Goal: Transaction & Acquisition: Purchase product/service

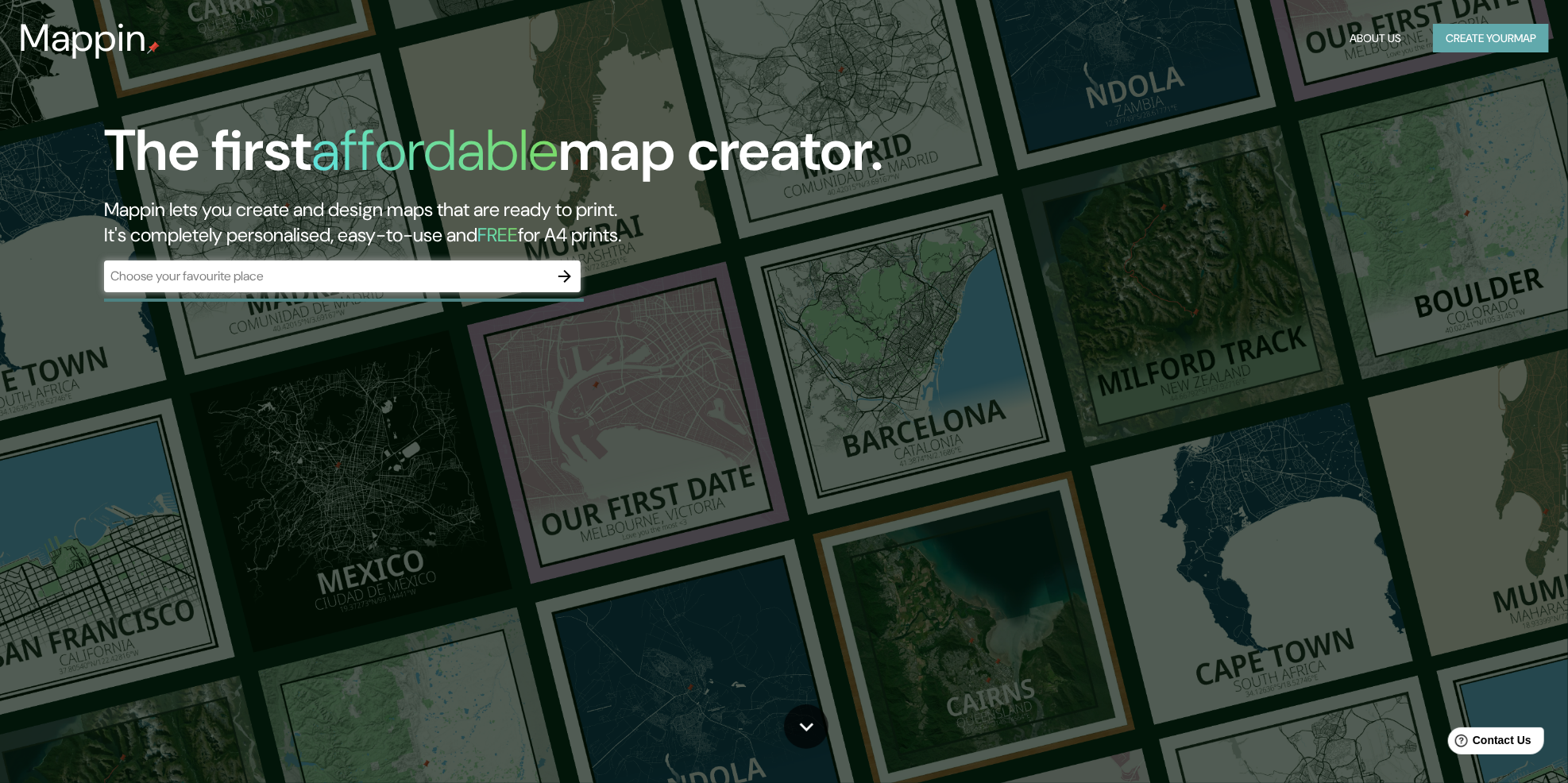
click at [1509, 43] on button "Create your map" at bounding box center [1490, 38] width 116 height 30
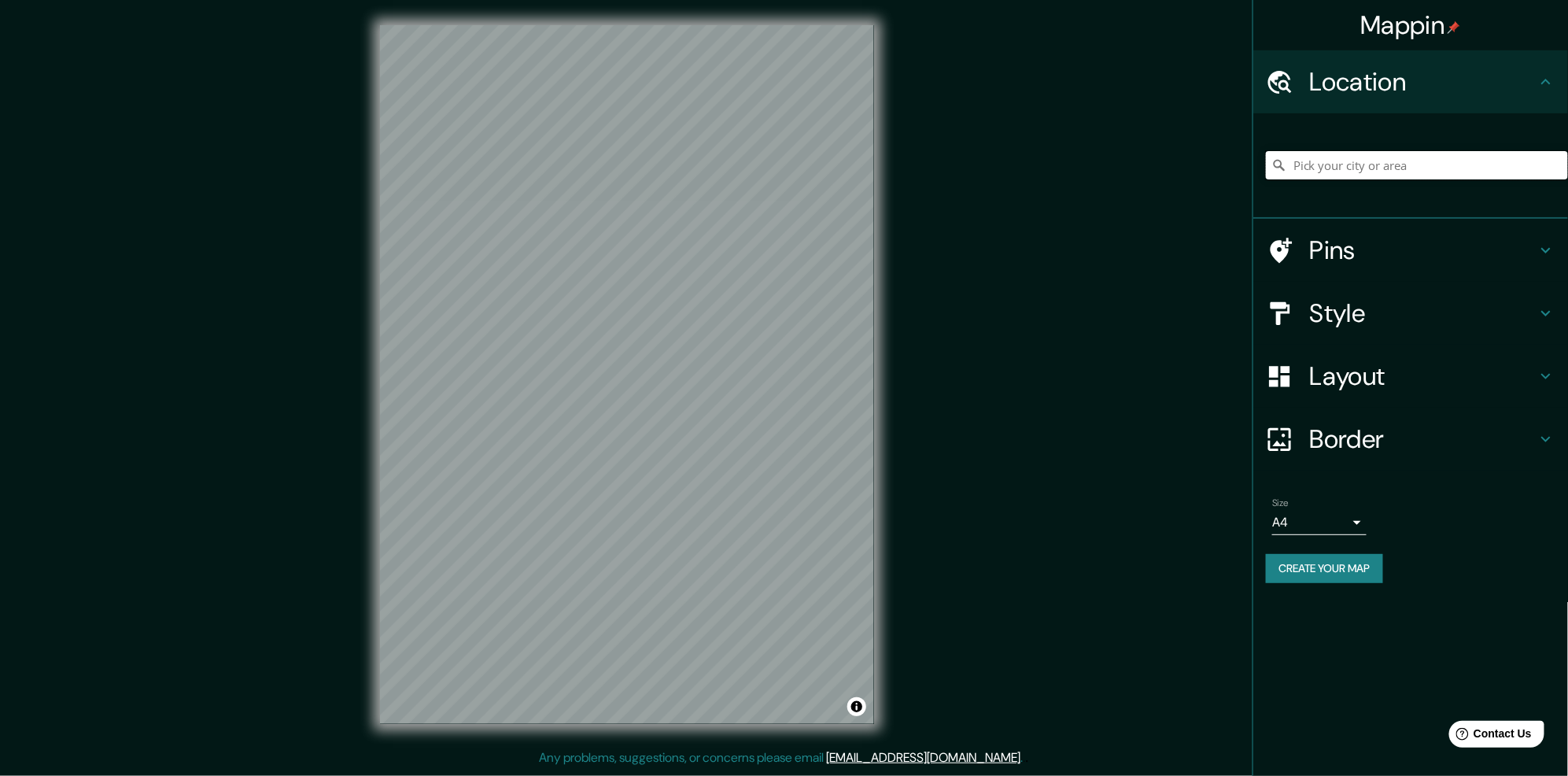
click at [1352, 160] on input "Pick your city or area" at bounding box center [1416, 165] width 302 height 28
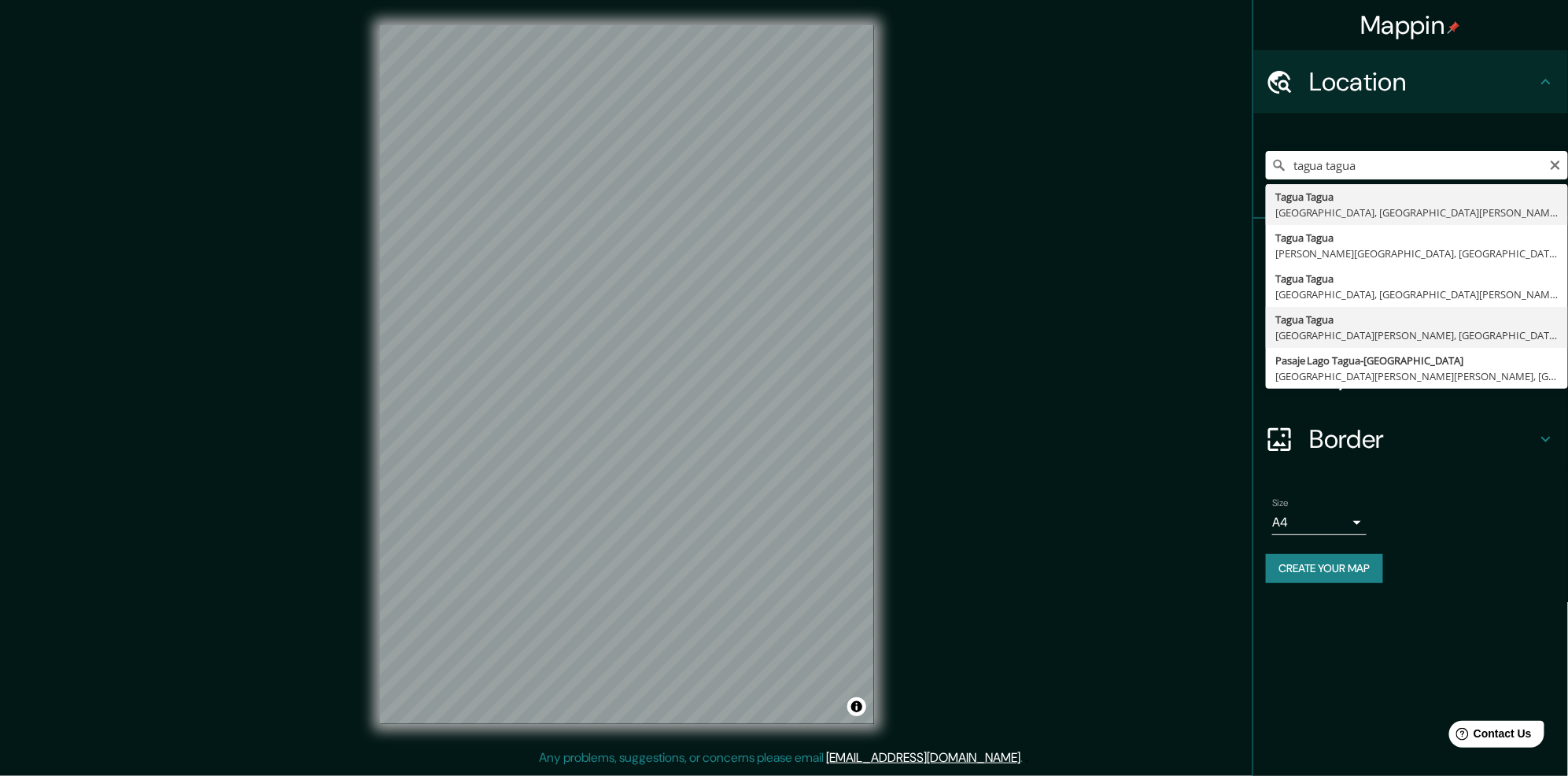
type input "Tagua Tagua, [GEOGRAPHIC_DATA][PERSON_NAME], [GEOGRAPHIC_DATA][PERSON_NAME], [G…"
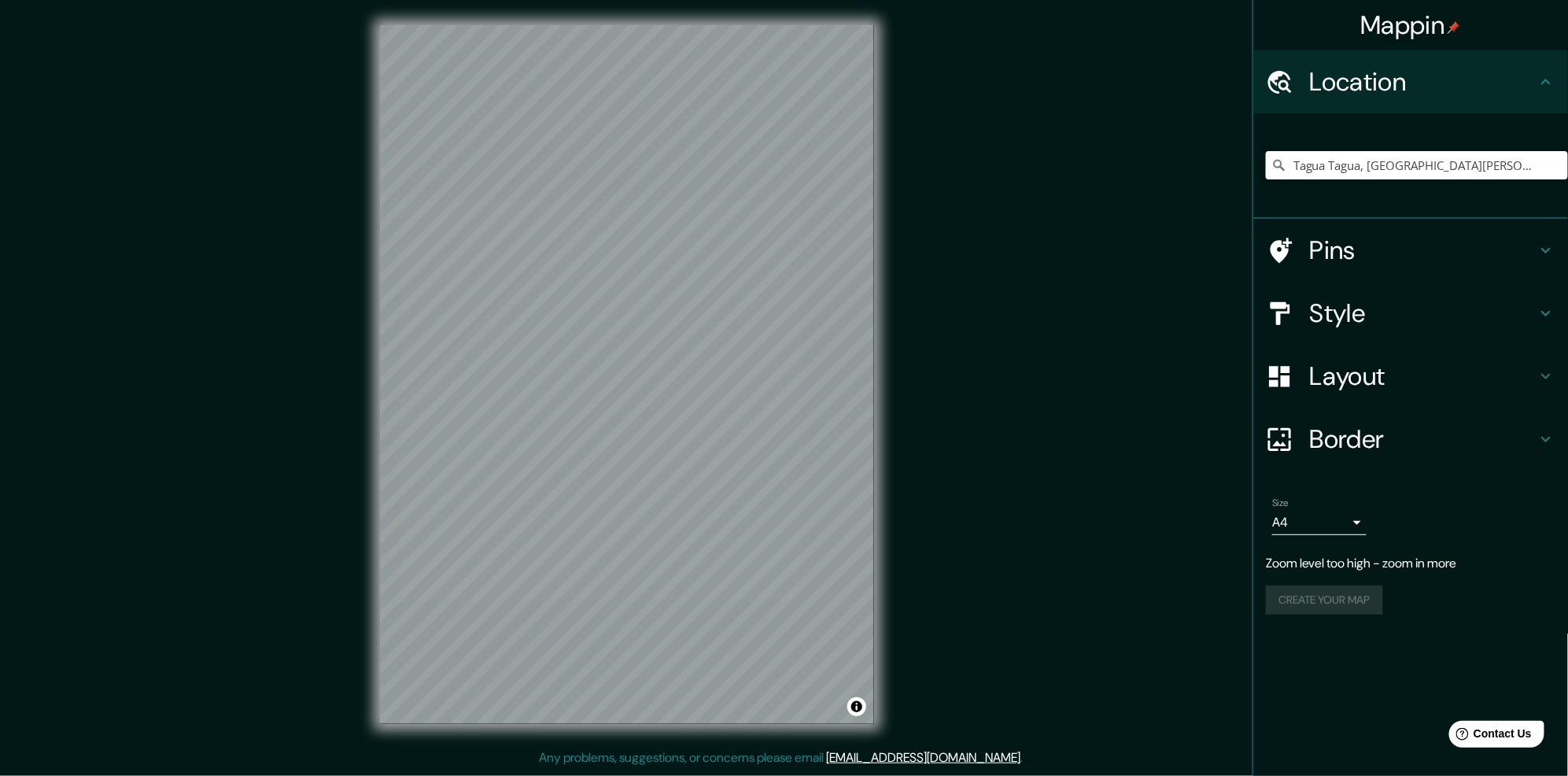
click at [1421, 335] on div "Style" at bounding box center [1410, 313] width 315 height 63
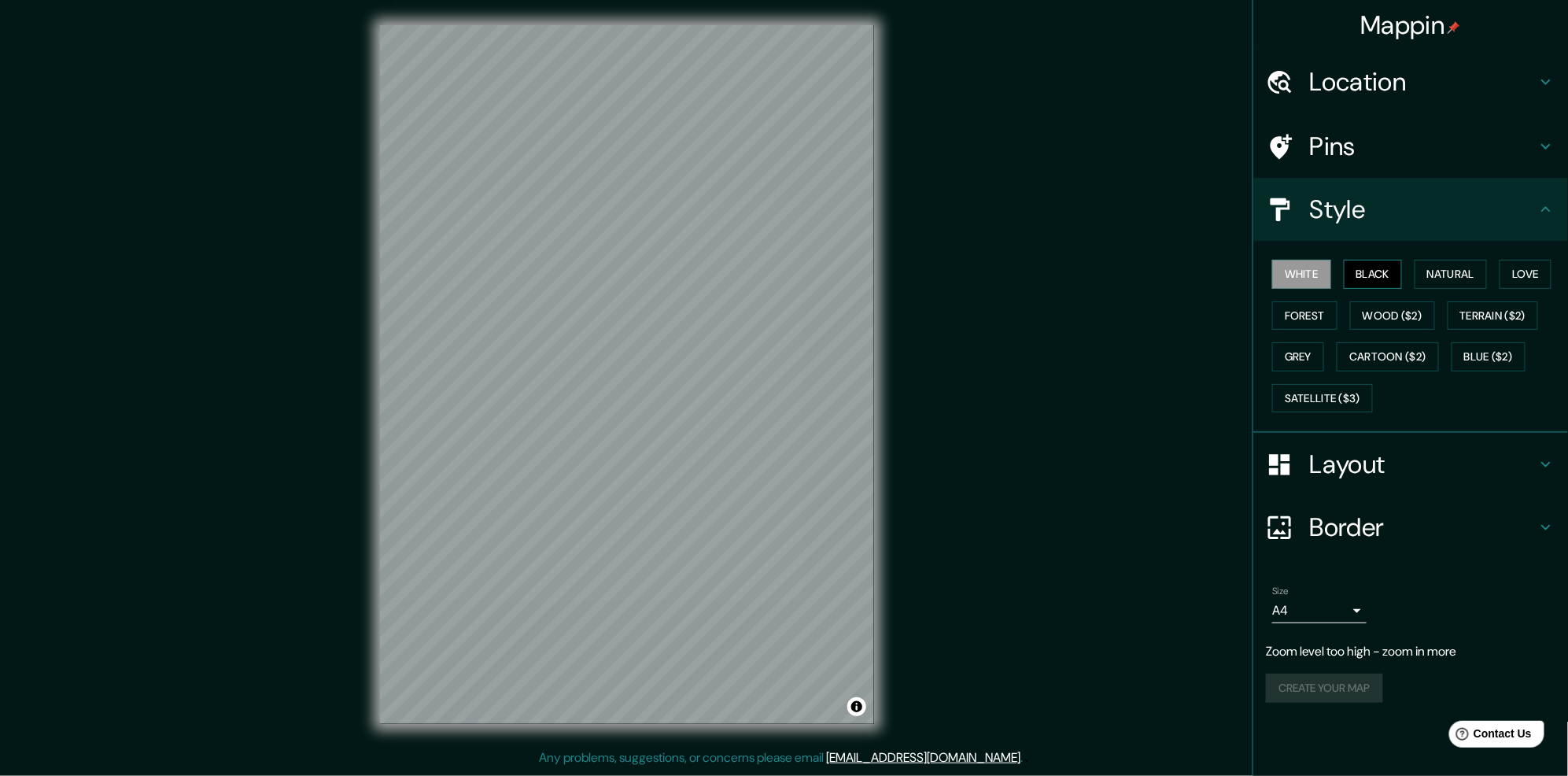
click at [1379, 281] on button "Black" at bounding box center [1373, 274] width 59 height 29
click at [1445, 272] on button "Natural" at bounding box center [1451, 274] width 72 height 29
click at [1521, 266] on button "Love" at bounding box center [1525, 274] width 52 height 29
click at [1301, 310] on button "Forest" at bounding box center [1305, 316] width 66 height 29
click at [1375, 312] on button "Wood ($2)" at bounding box center [1392, 316] width 85 height 29
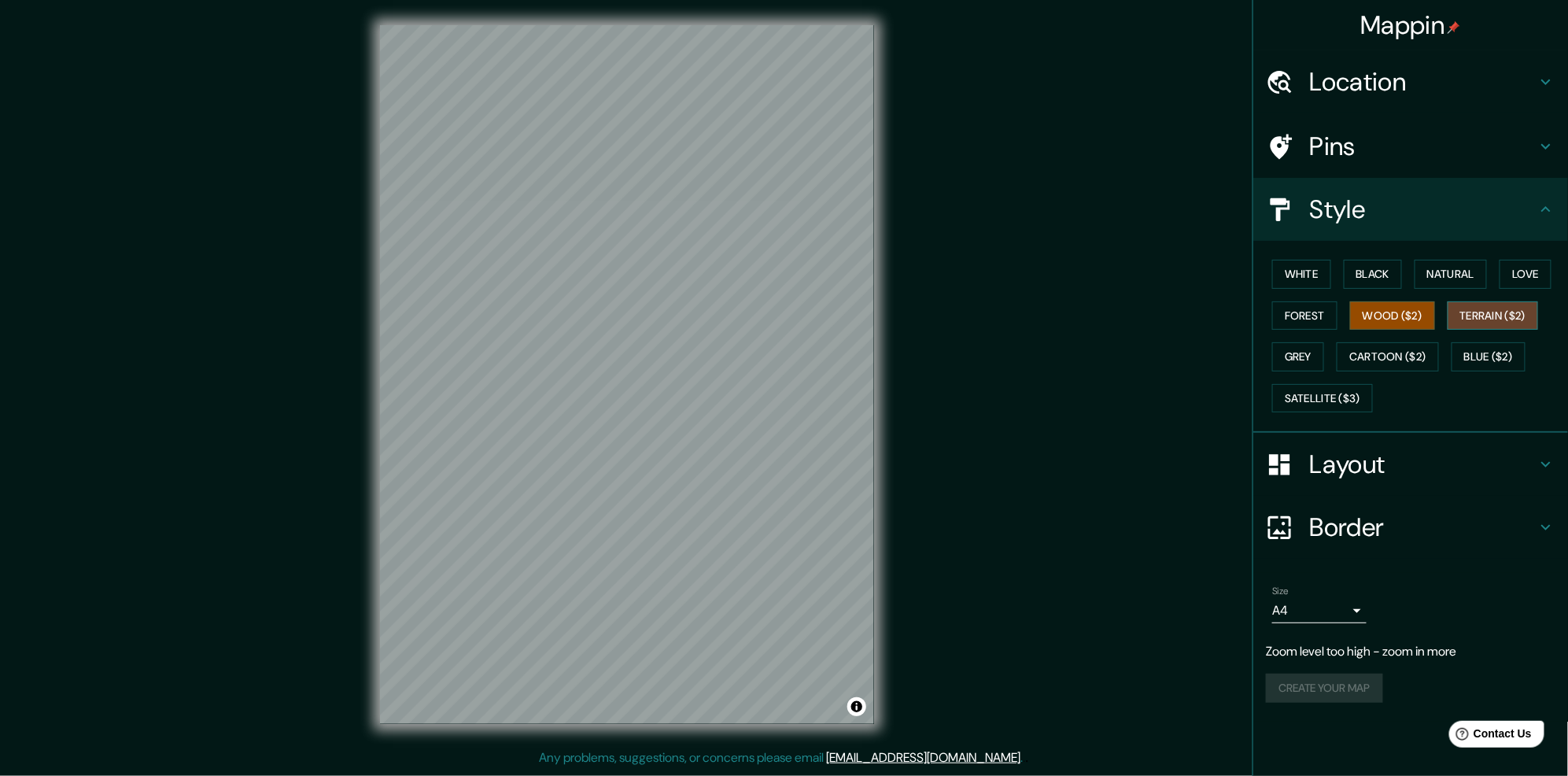
click at [1499, 321] on button "Terrain ($2)" at bounding box center [1493, 316] width 91 height 29
click at [1315, 386] on button "Satellite ($3)" at bounding box center [1322, 398] width 101 height 29
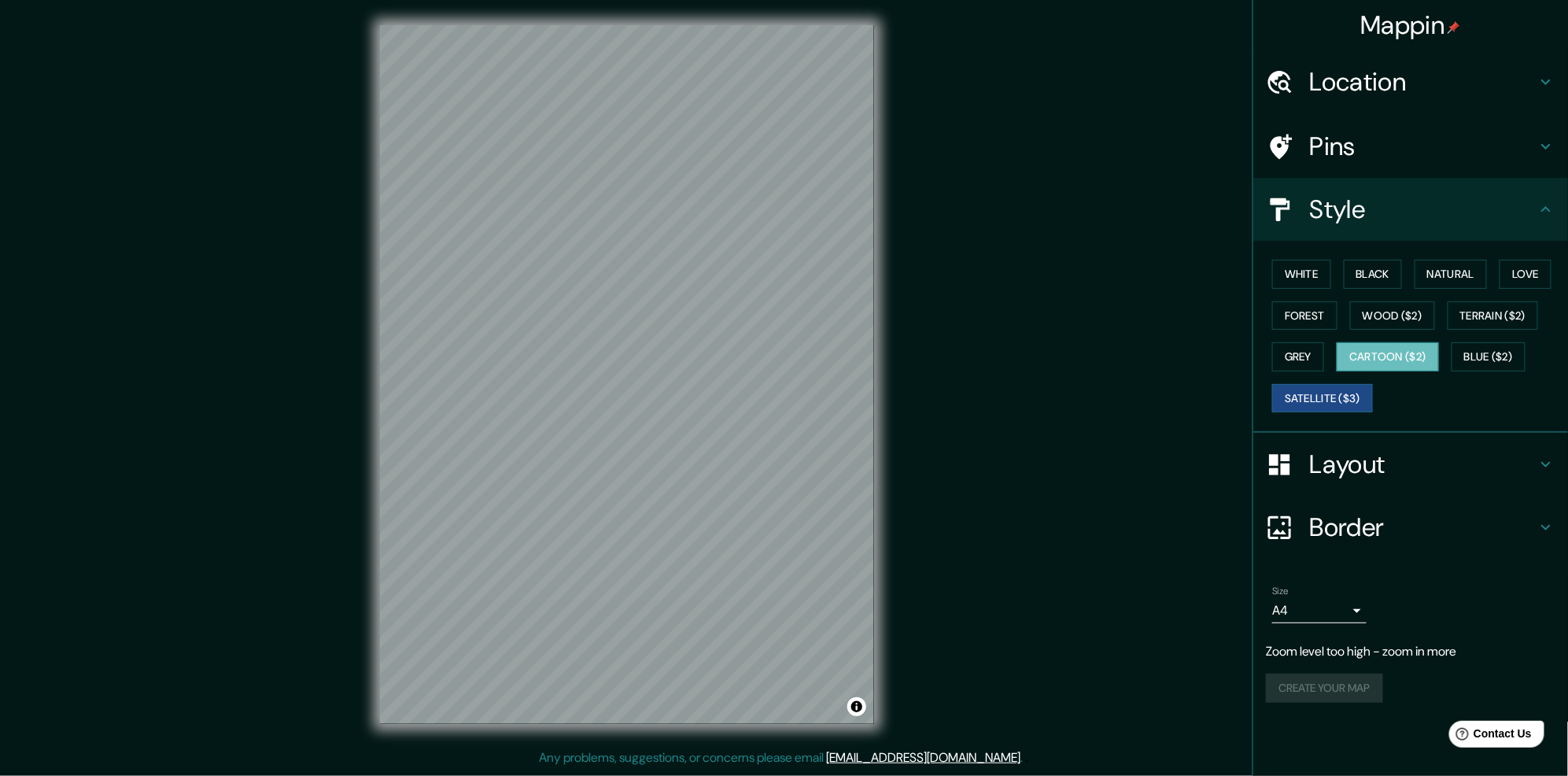
click at [1408, 347] on button "Cartoon ($2)" at bounding box center [1388, 357] width 103 height 29
click at [1318, 348] on button "Grey" at bounding box center [1298, 357] width 52 height 29
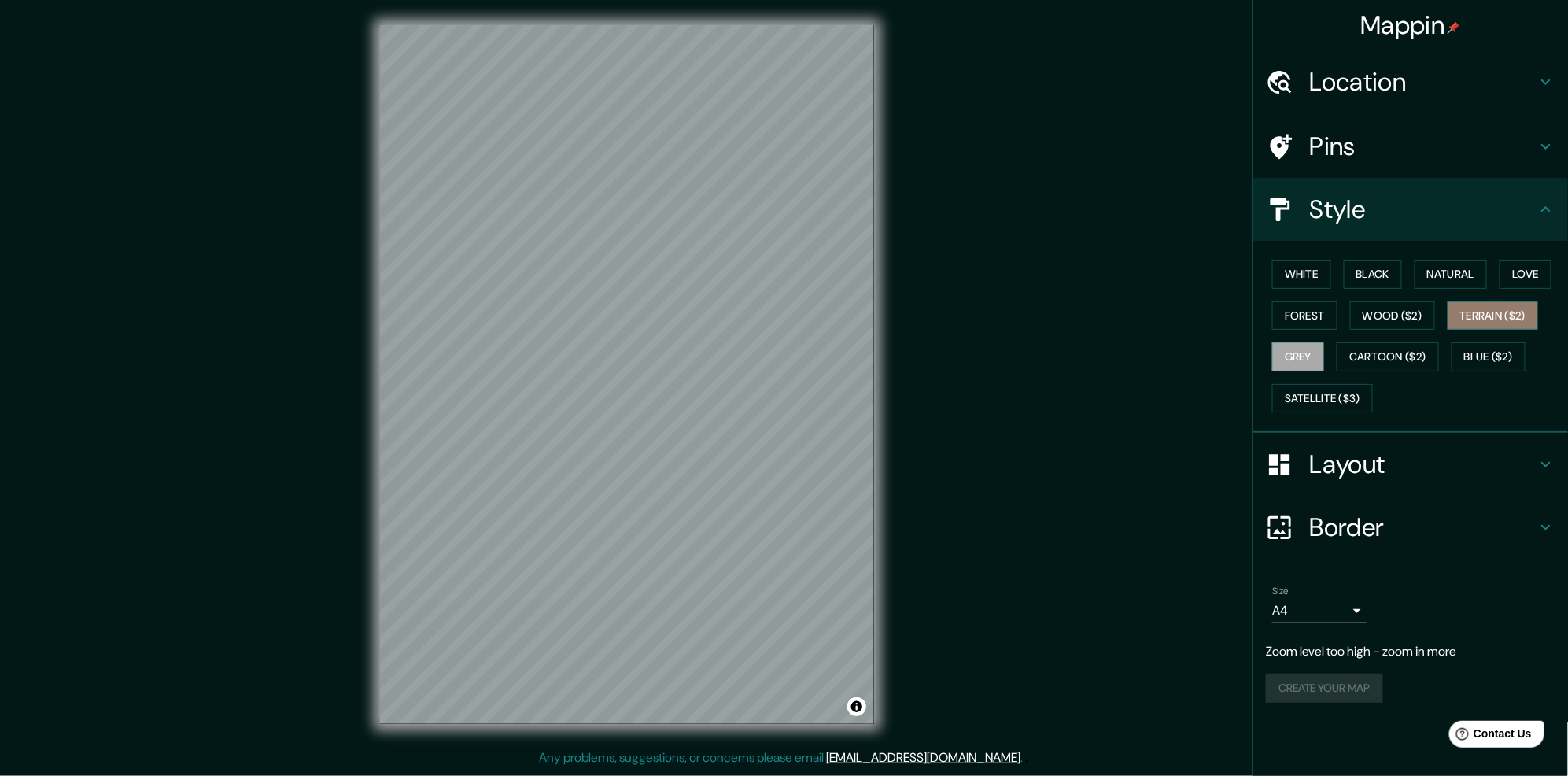
click at [1454, 322] on button "Terrain ($2)" at bounding box center [1493, 316] width 91 height 29
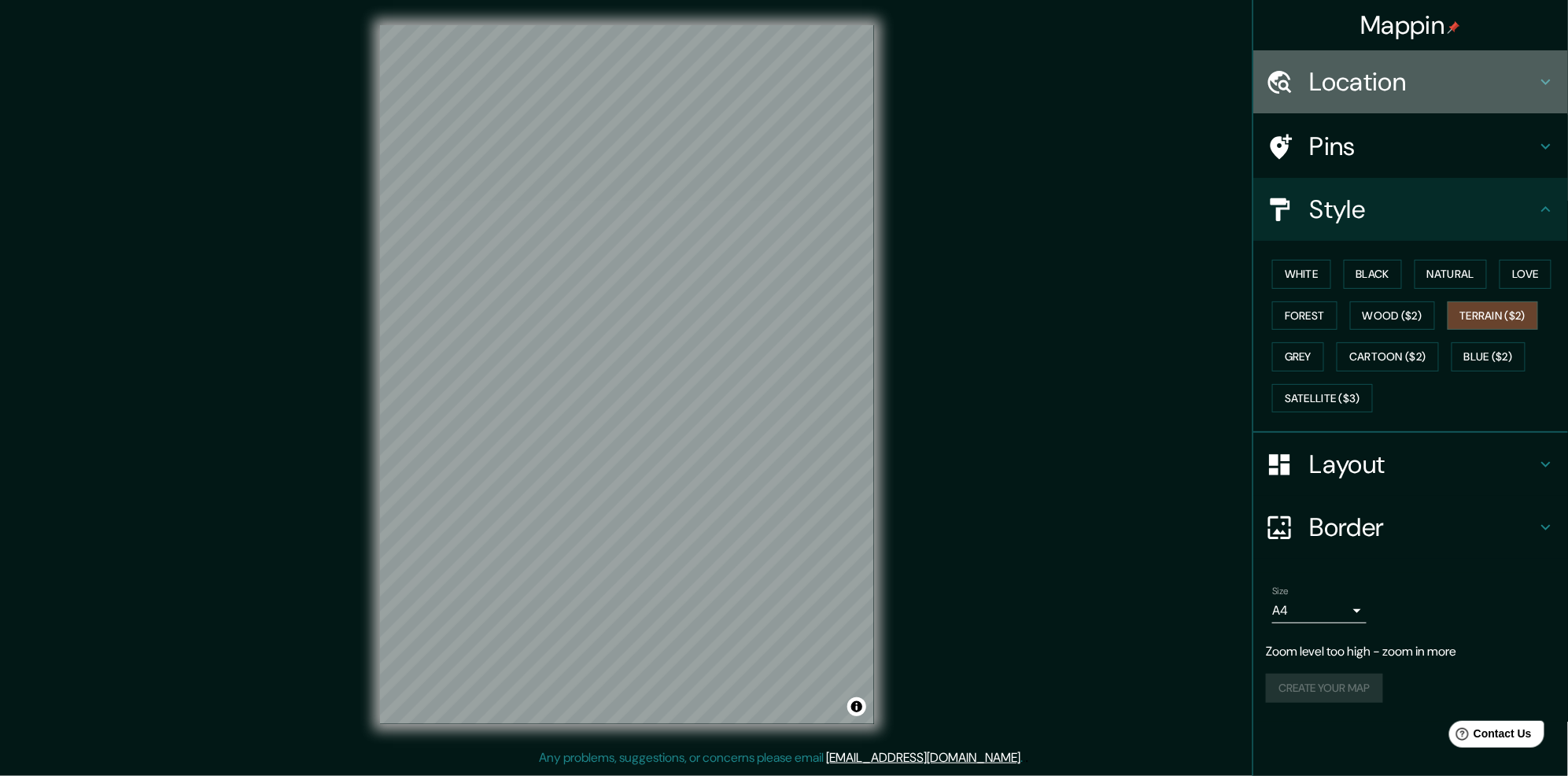
click at [1436, 93] on h4 "Location" at bounding box center [1423, 82] width 227 height 32
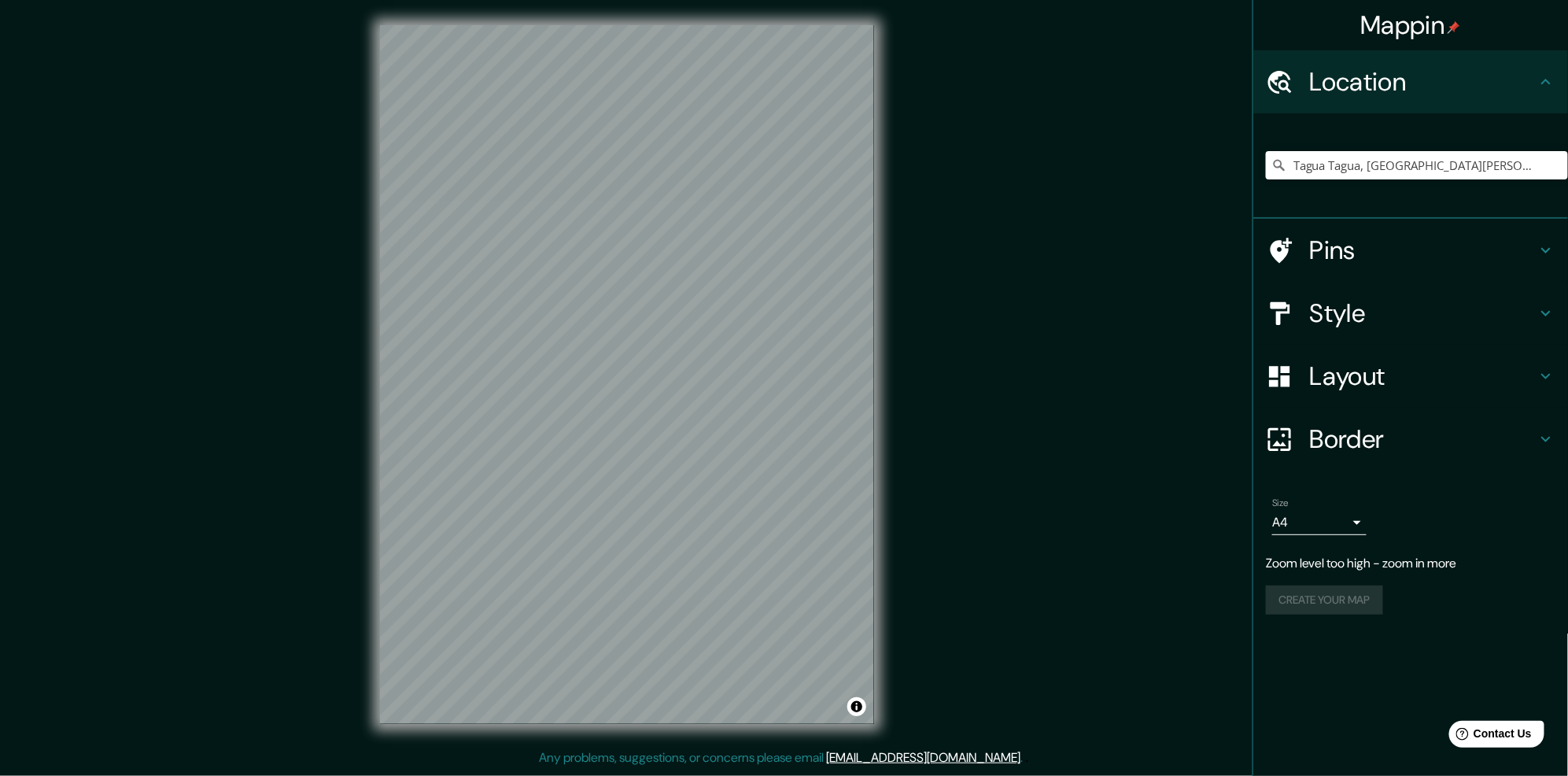
click at [1433, 263] on h4 "Pins" at bounding box center [1423, 250] width 227 height 32
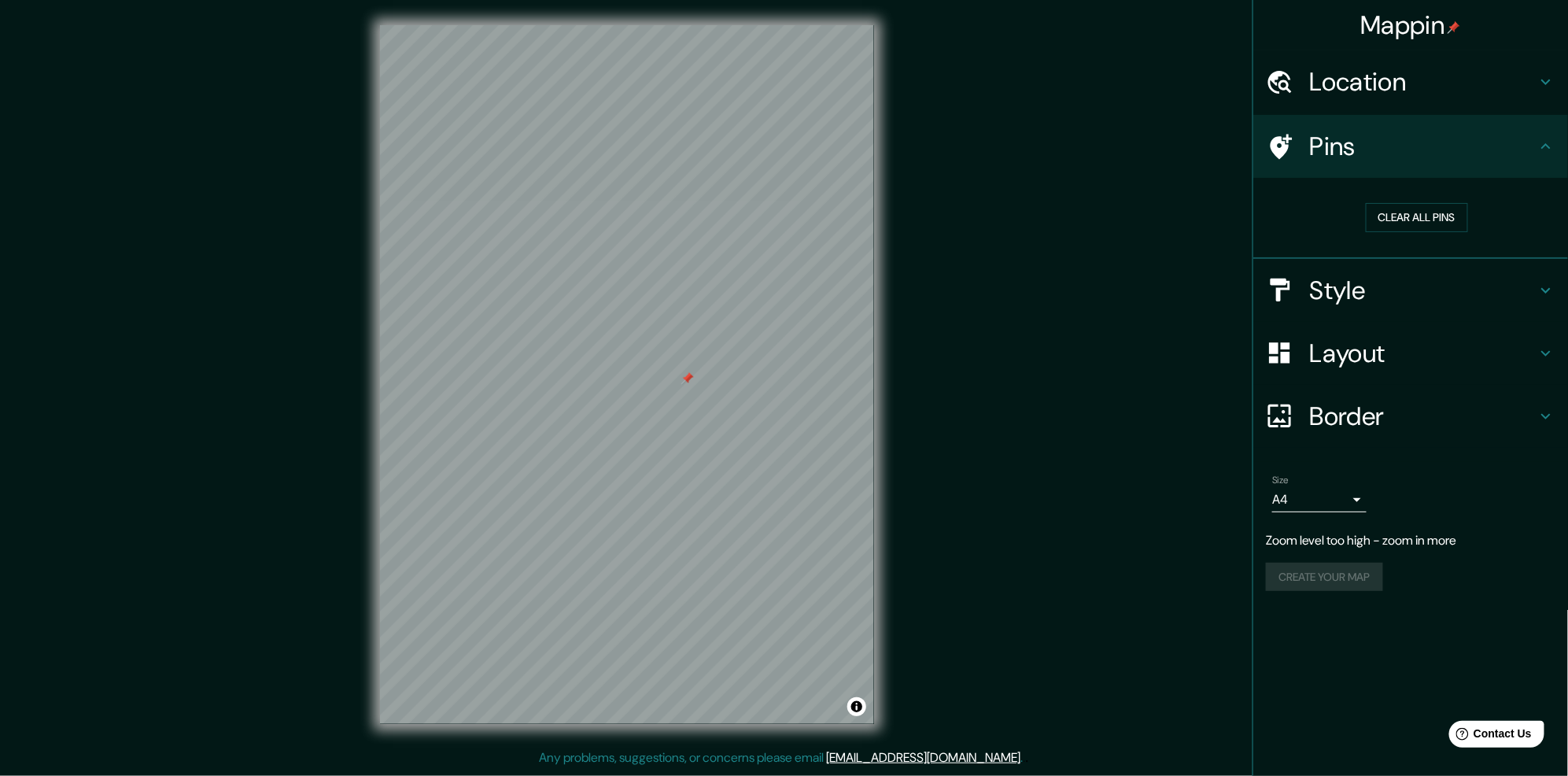
click at [1352, 489] on body "Mappin Location [GEOGRAPHIC_DATA], [GEOGRAPHIC_DATA][PERSON_NAME], [GEOGRAPHIC_…" at bounding box center [784, 388] width 1568 height 776
click at [1352, 489] on div at bounding box center [784, 388] width 1568 height 776
click at [1342, 488] on body "Mappin Location [GEOGRAPHIC_DATA], [GEOGRAPHIC_DATA][PERSON_NAME], [GEOGRAPHIC_…" at bounding box center [784, 388] width 1568 height 776
click at [1328, 583] on li "A1 ($2.50)" at bounding box center [1321, 586] width 95 height 28
click at [1335, 511] on div "Size A1 ($2.50) a3" at bounding box center [1410, 493] width 290 height 50
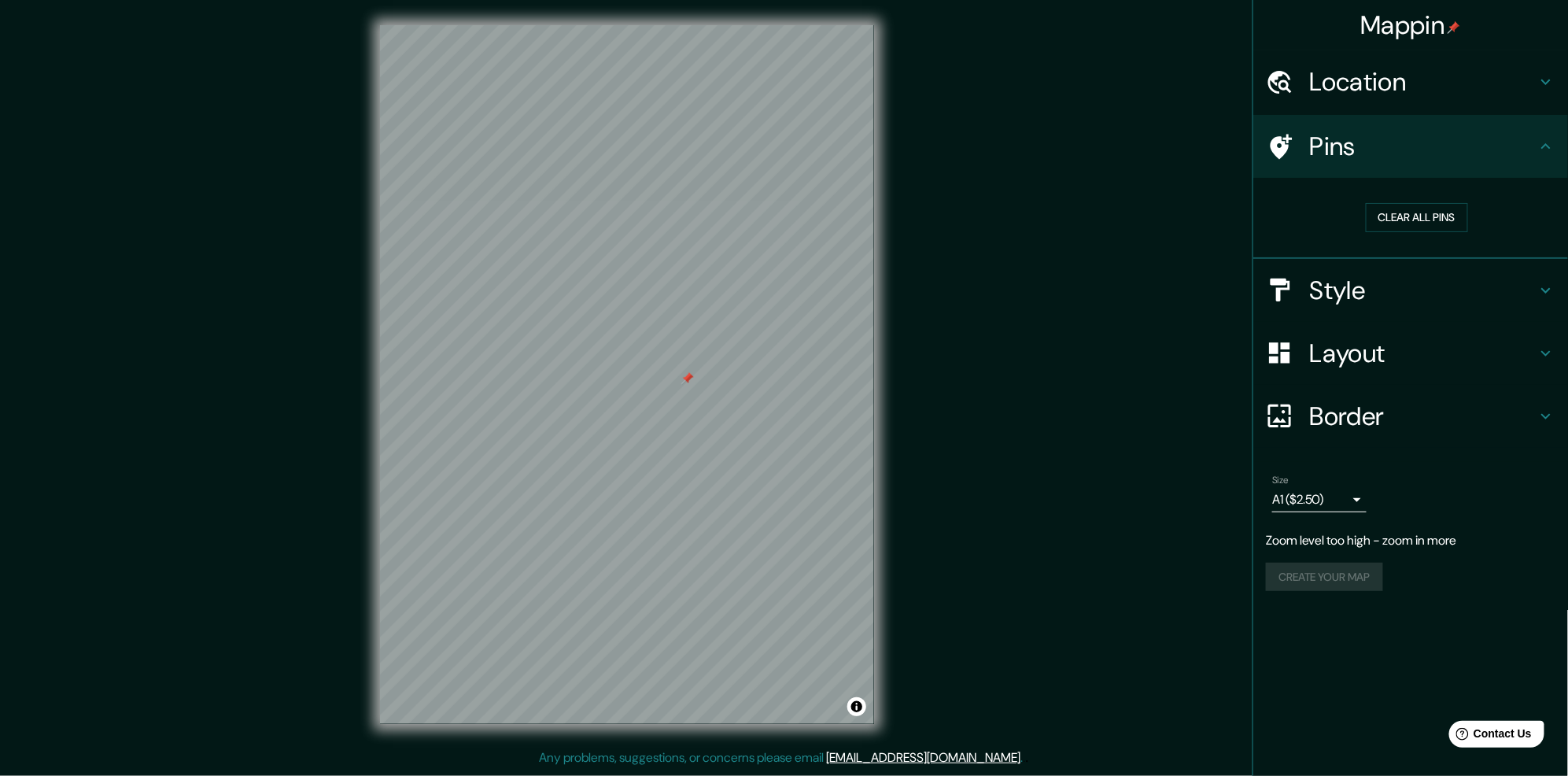
click at [1333, 502] on body "Mappin Location [GEOGRAPHIC_DATA], [GEOGRAPHIC_DATA][PERSON_NAME], [GEOGRAPHIC_…" at bounding box center [784, 388] width 1568 height 776
click at [1333, 523] on li "A4" at bounding box center [1321, 530] width 95 height 28
type input "single"
click at [1415, 217] on button "Clear all pins" at bounding box center [1416, 217] width 103 height 29
click at [1399, 219] on button "Clear all pins" at bounding box center [1416, 217] width 103 height 29
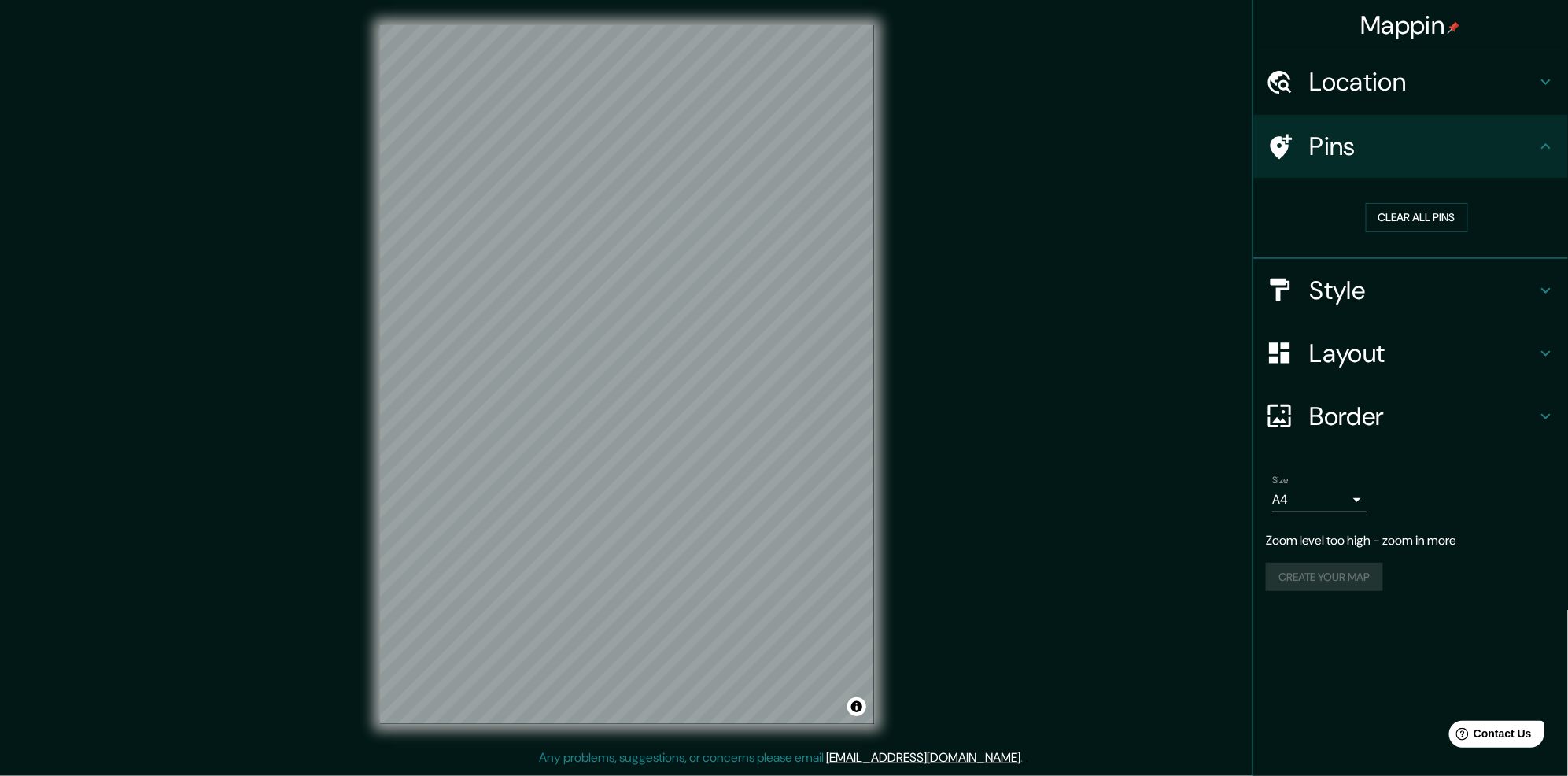
click at [1424, 269] on div "Style" at bounding box center [1410, 290] width 315 height 63
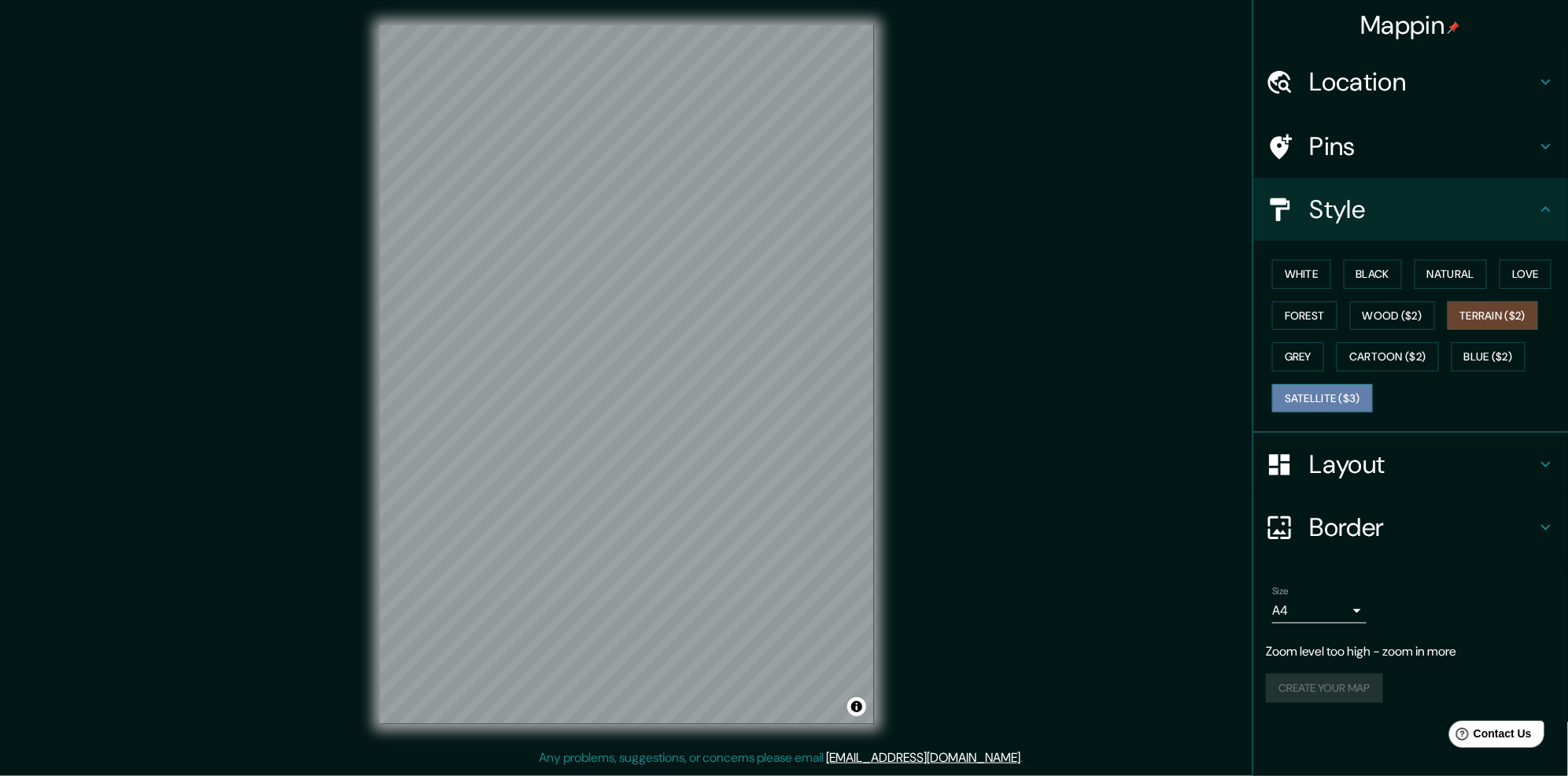
click at [1356, 391] on button "Satellite ($3)" at bounding box center [1322, 398] width 101 height 29
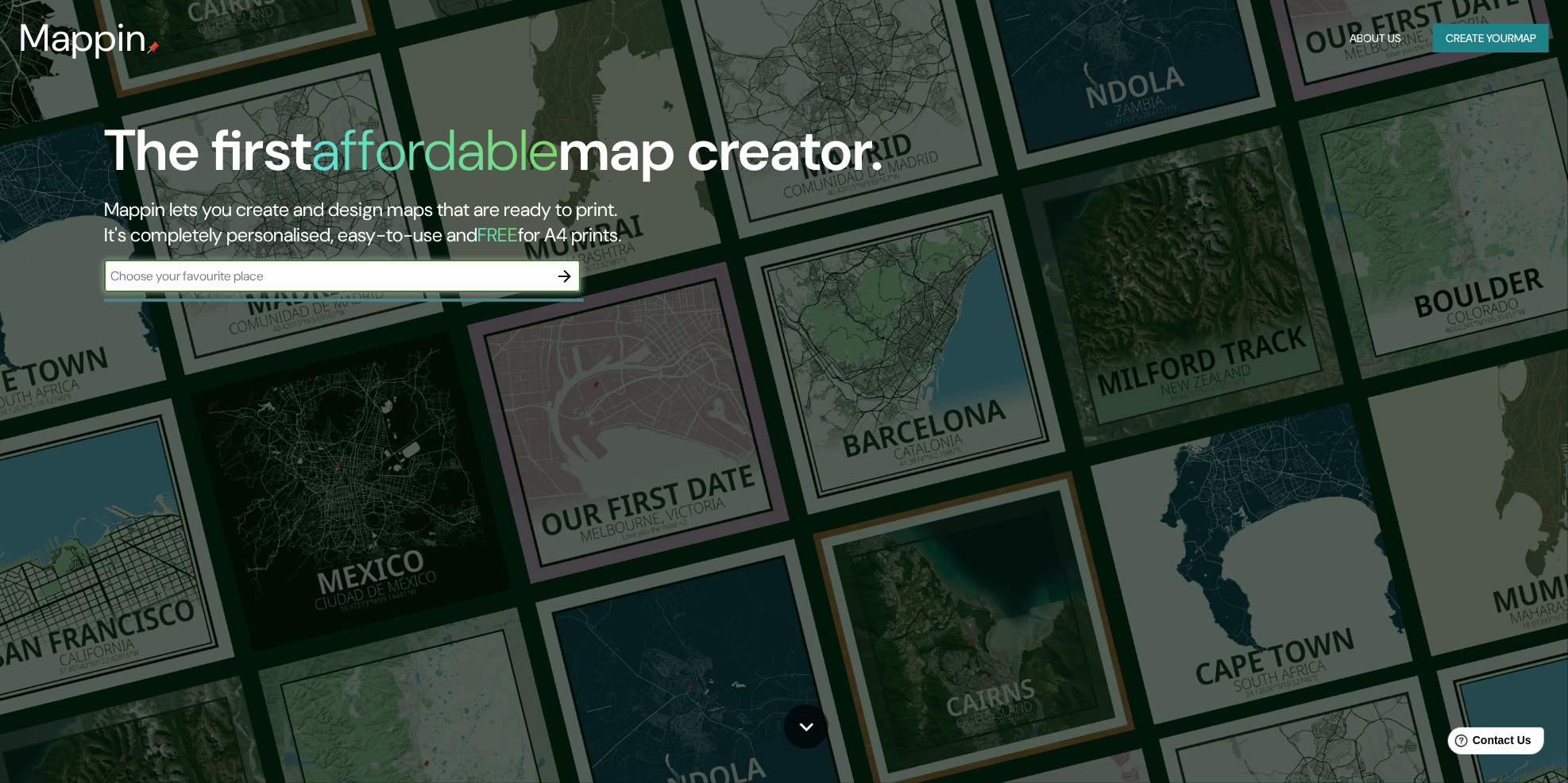
click at [1473, 45] on button "Create your map" at bounding box center [1490, 38] width 116 height 30
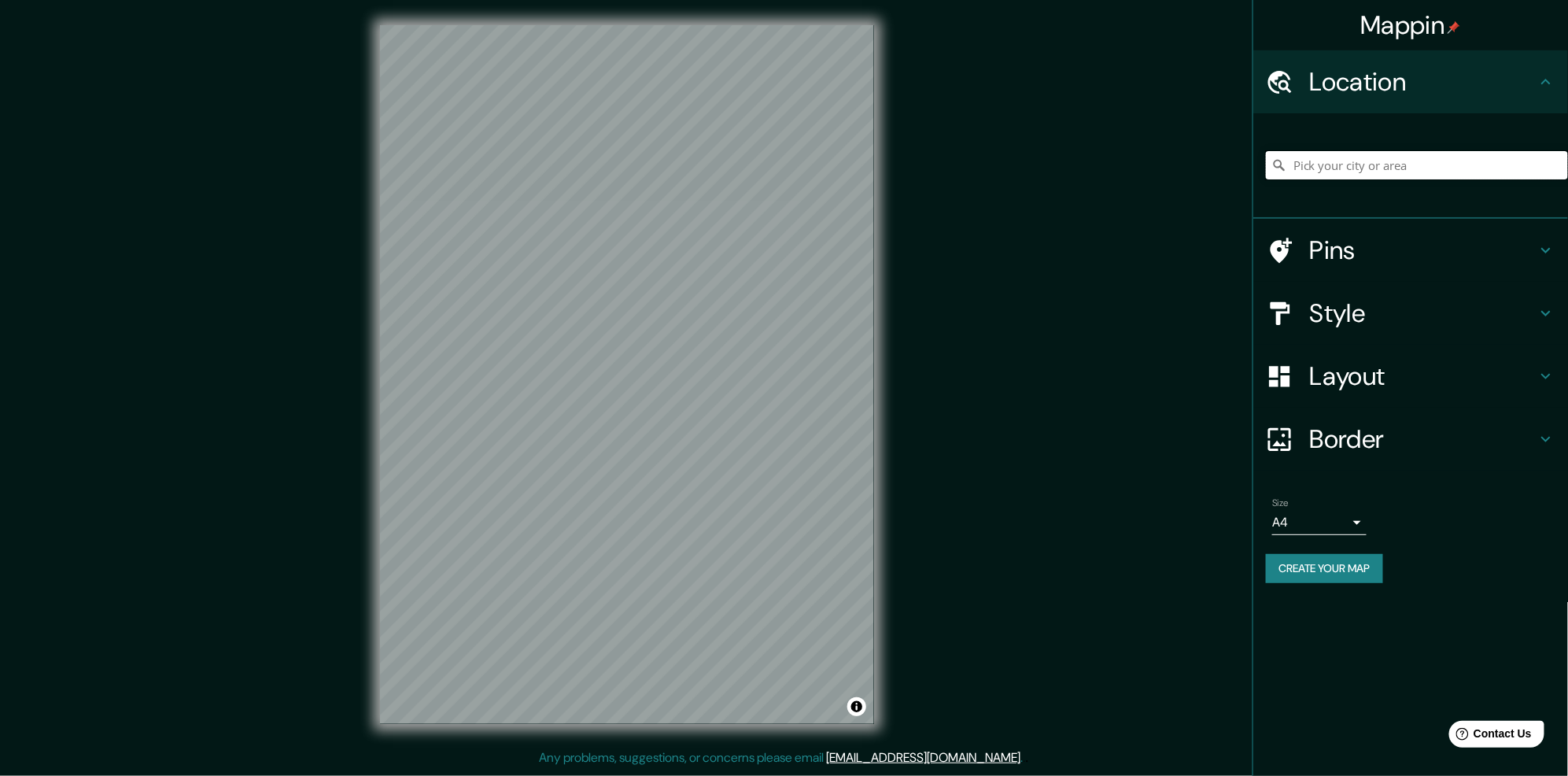
click at [1416, 158] on input "Pick your city or area" at bounding box center [1416, 165] width 302 height 28
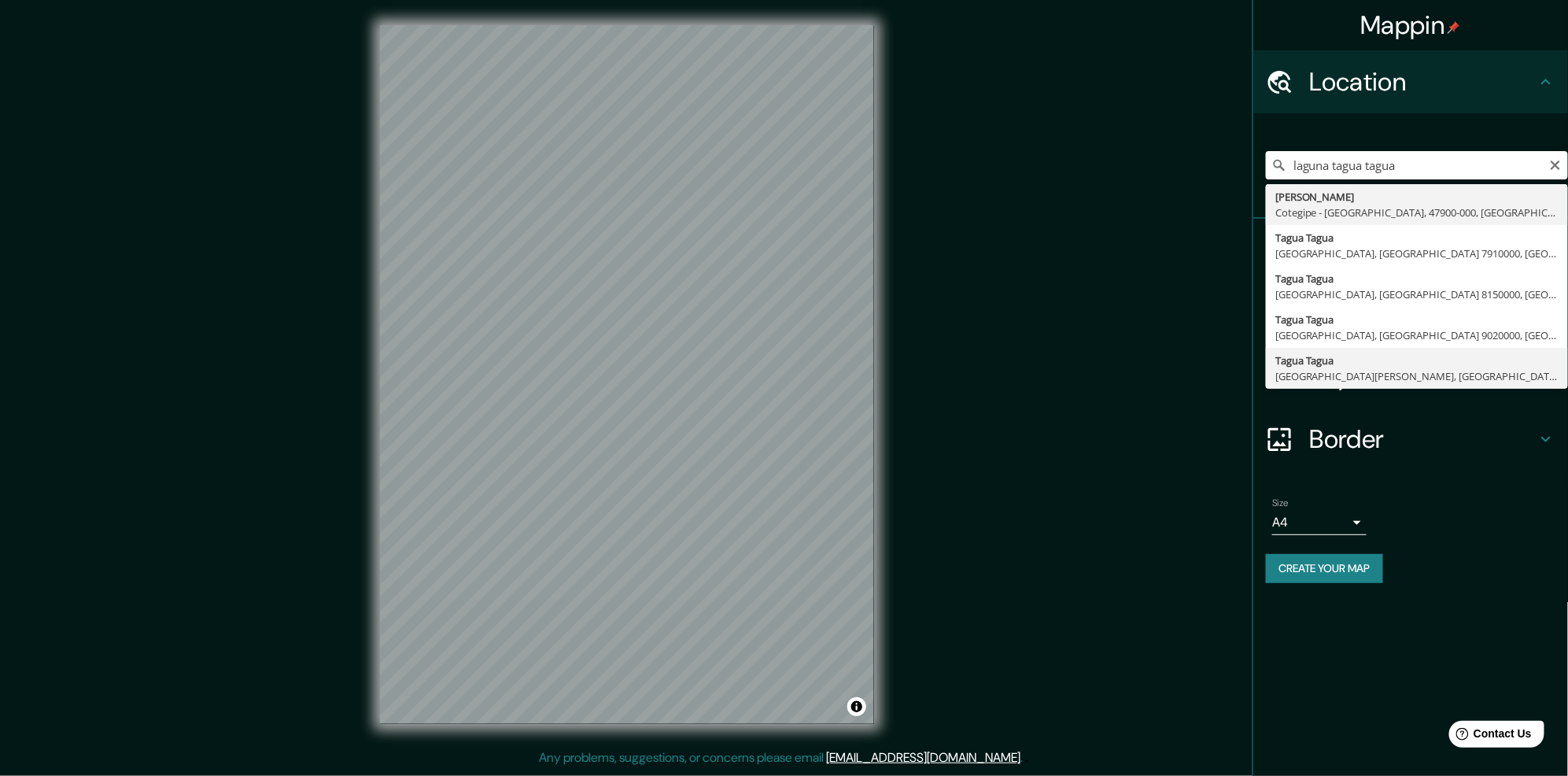
type input "Tagua Tagua, [GEOGRAPHIC_DATA][PERSON_NAME], [GEOGRAPHIC_DATA][PERSON_NAME], [G…"
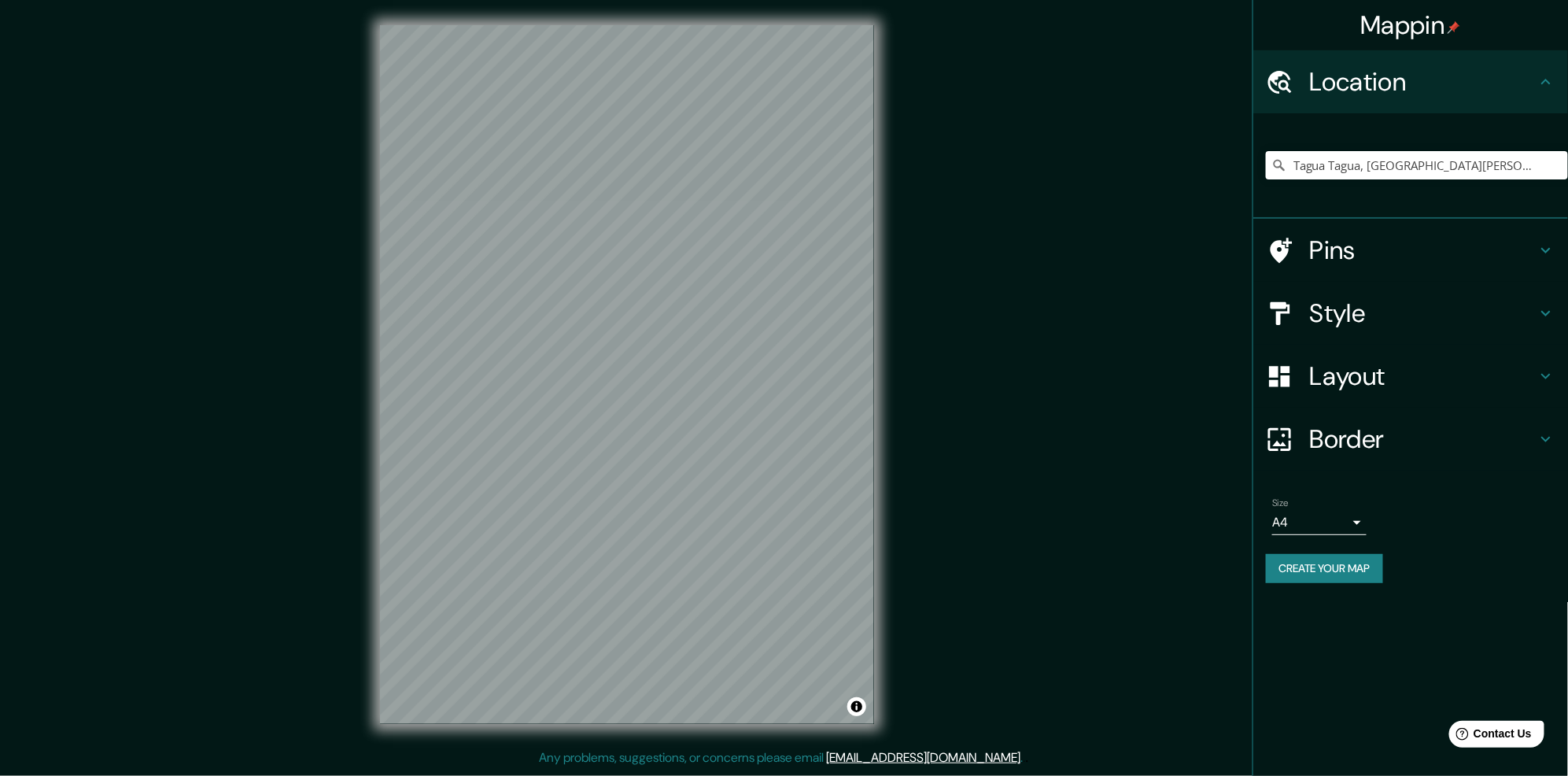
click at [1352, 293] on div "Style" at bounding box center [1410, 313] width 315 height 63
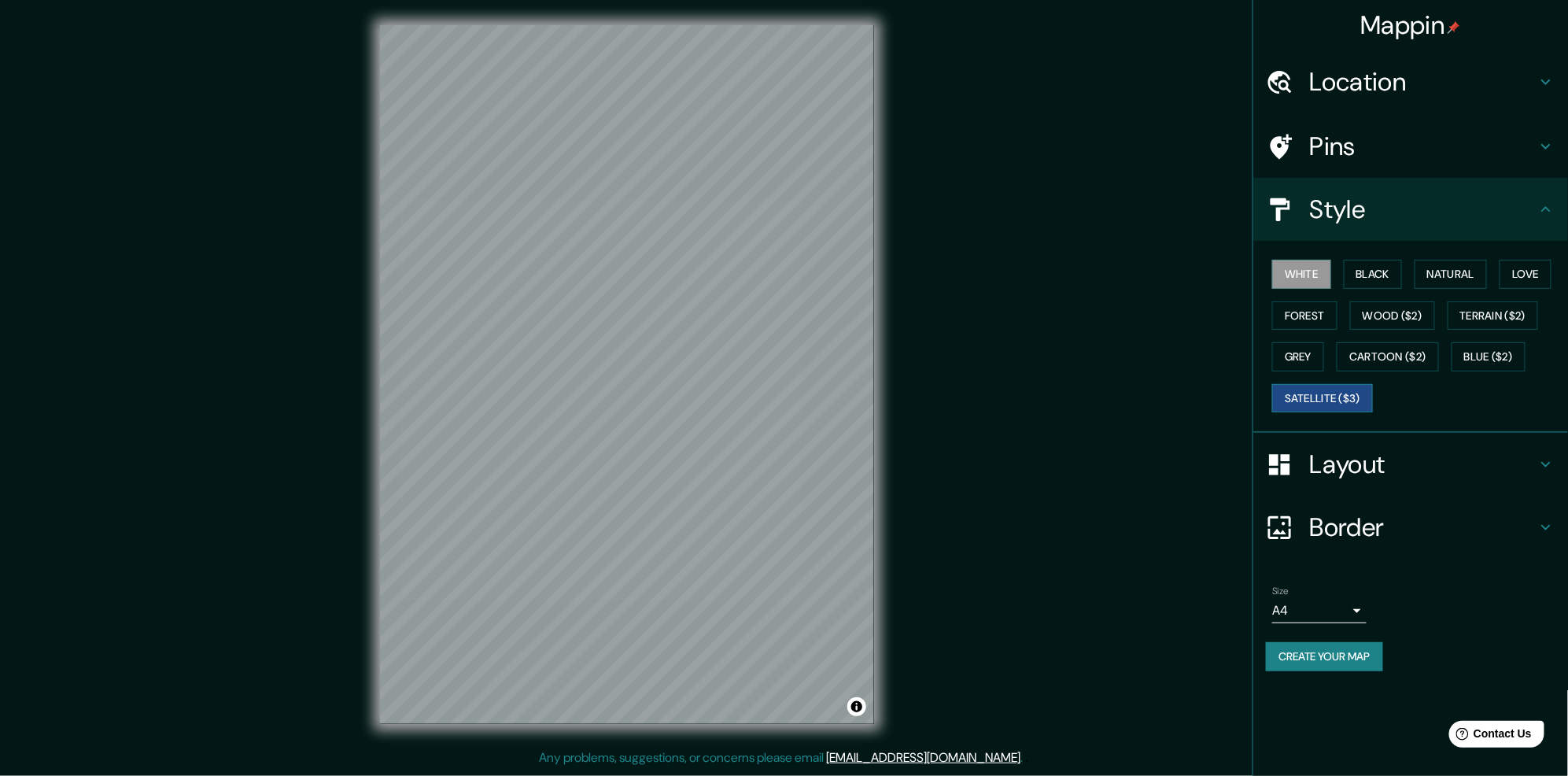
click at [1319, 392] on button "Satellite ($3)" at bounding box center [1322, 398] width 101 height 29
